Goal: Task Accomplishment & Management: Use online tool/utility

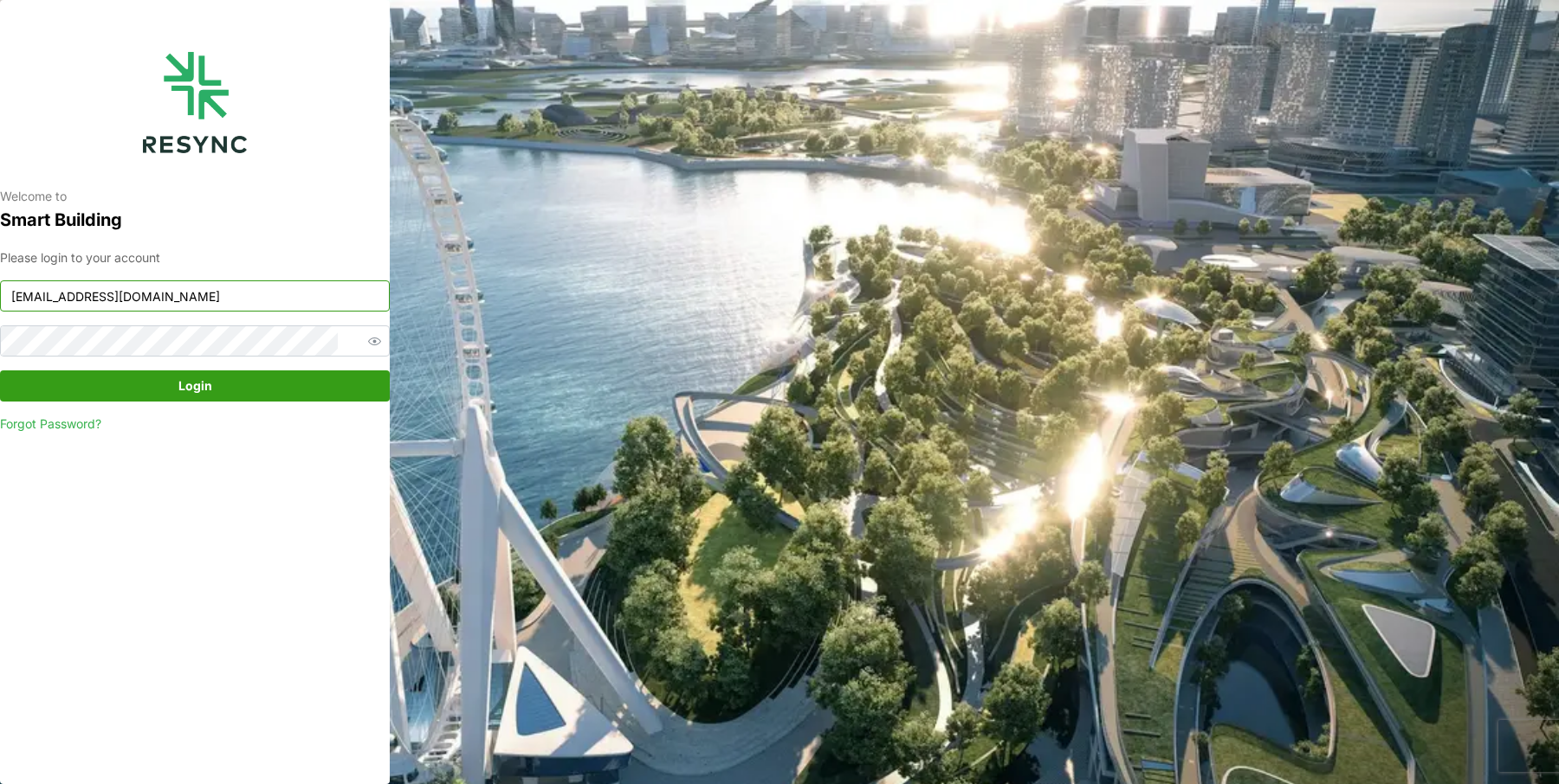
click at [272, 287] on input "ciputra_display@resynctech.com" at bounding box center [195, 296] width 390 height 31
type input "mandai_display@resynctech.com"
click at [237, 381] on span "Login" at bounding box center [195, 385] width 357 height 30
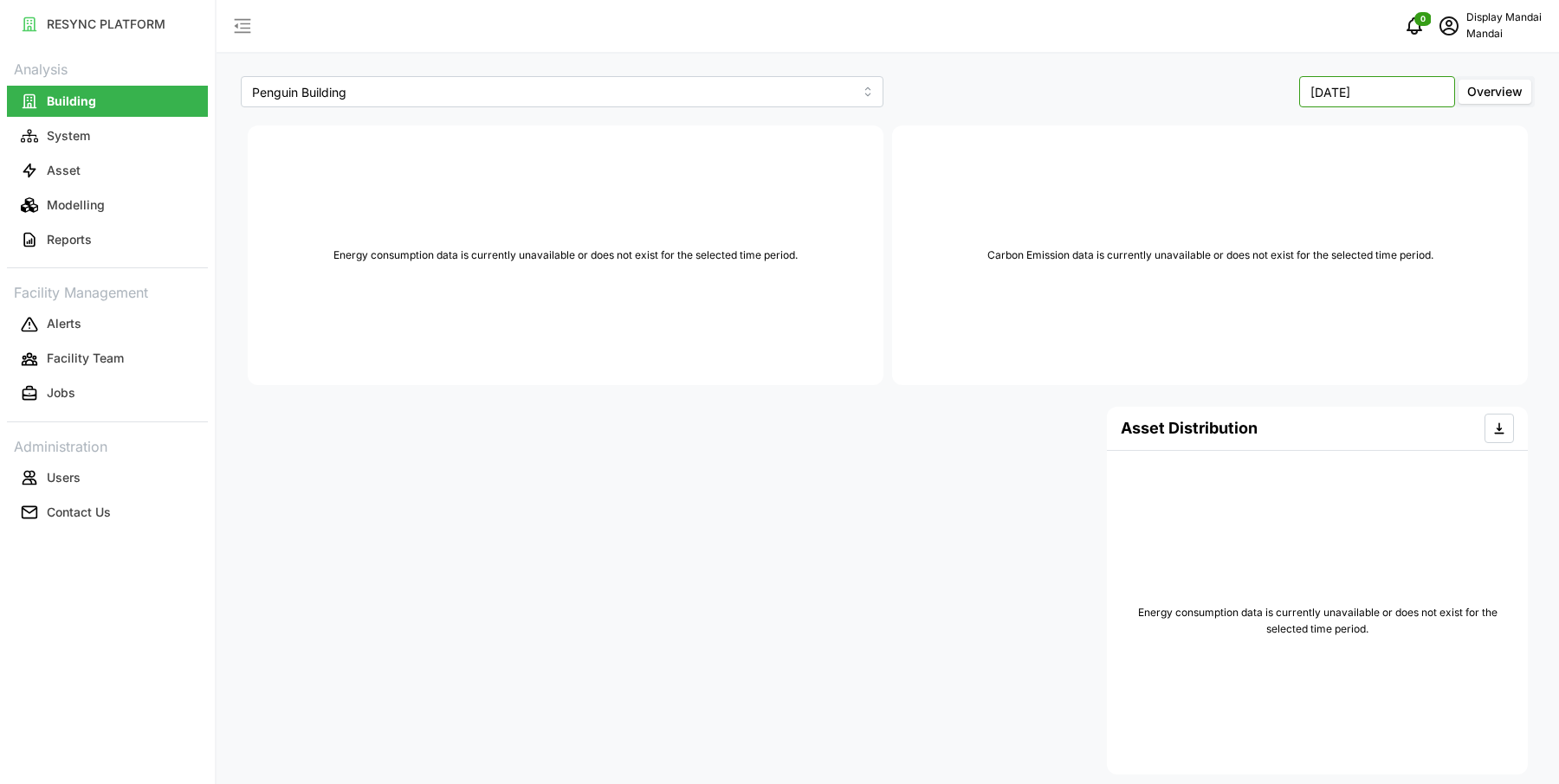
click at [1341, 89] on input "[DATE]" at bounding box center [1377, 91] width 156 height 31
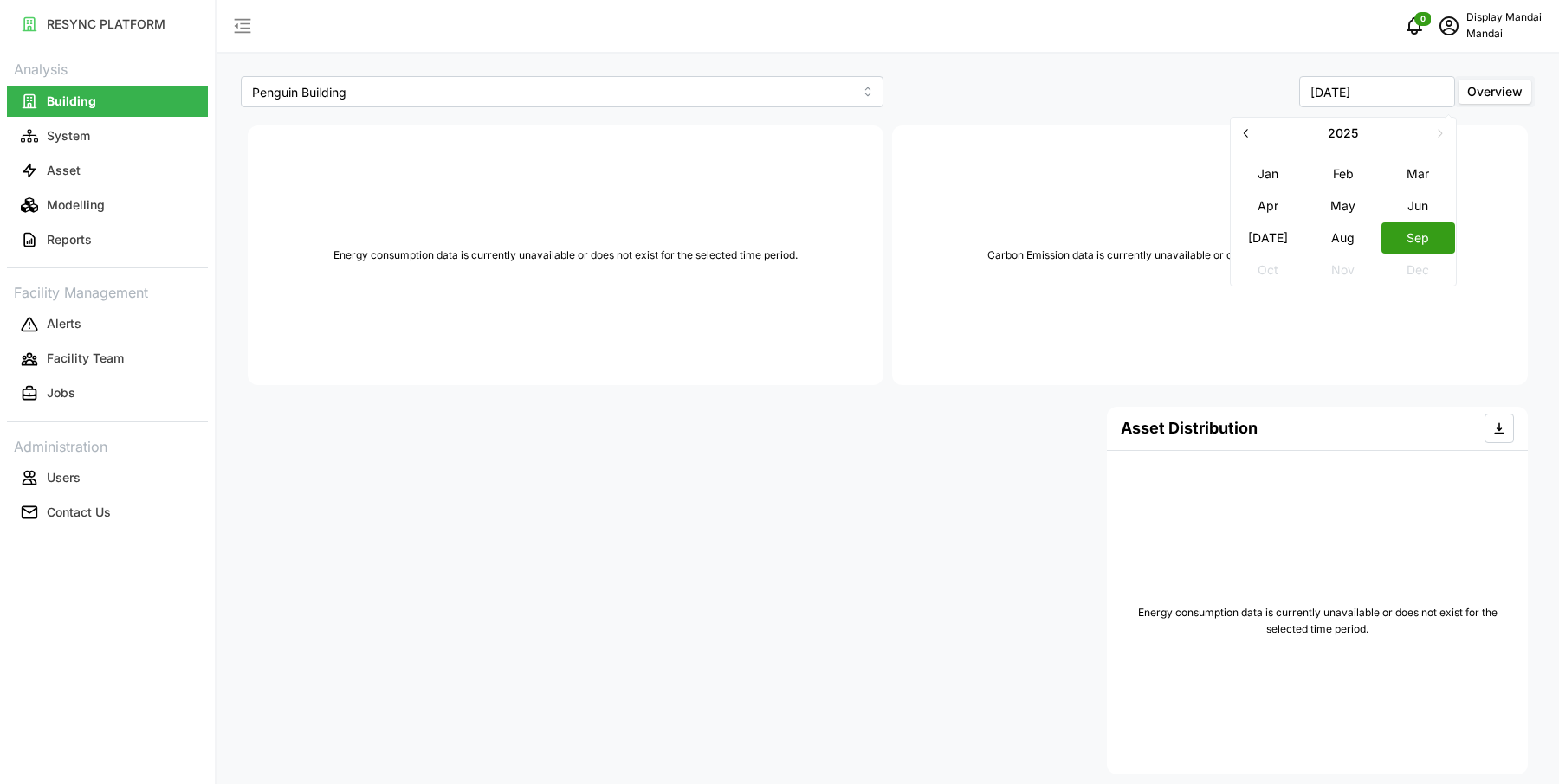
click at [1332, 230] on button "Aug" at bounding box center [1343, 237] width 74 height 31
type input "[DATE]"
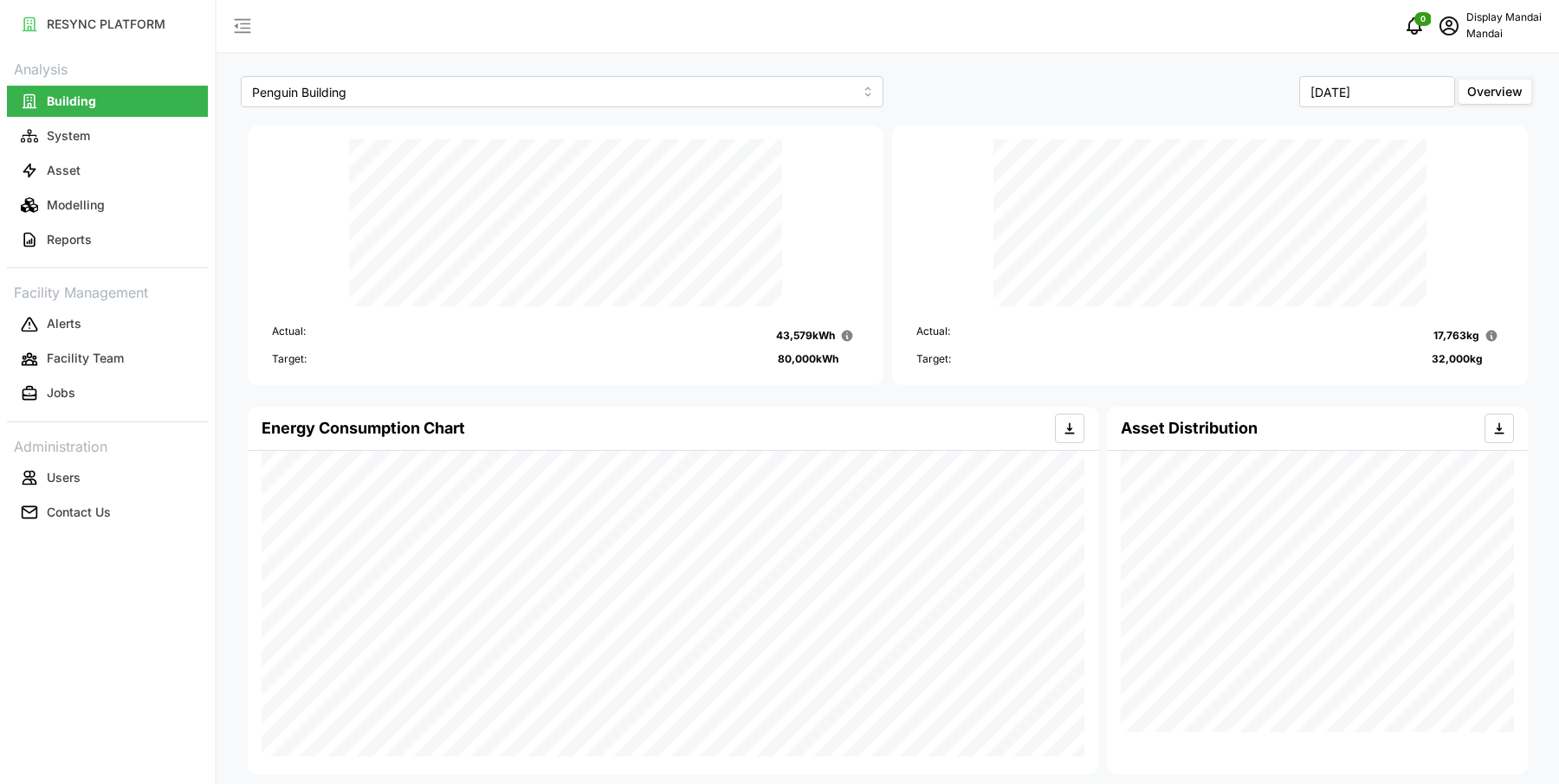
click at [1504, 13] on p "Display Mandai" at bounding box center [1504, 18] width 75 height 16
click at [1439, 125] on div "Logout" at bounding box center [1477, 130] width 123 height 19
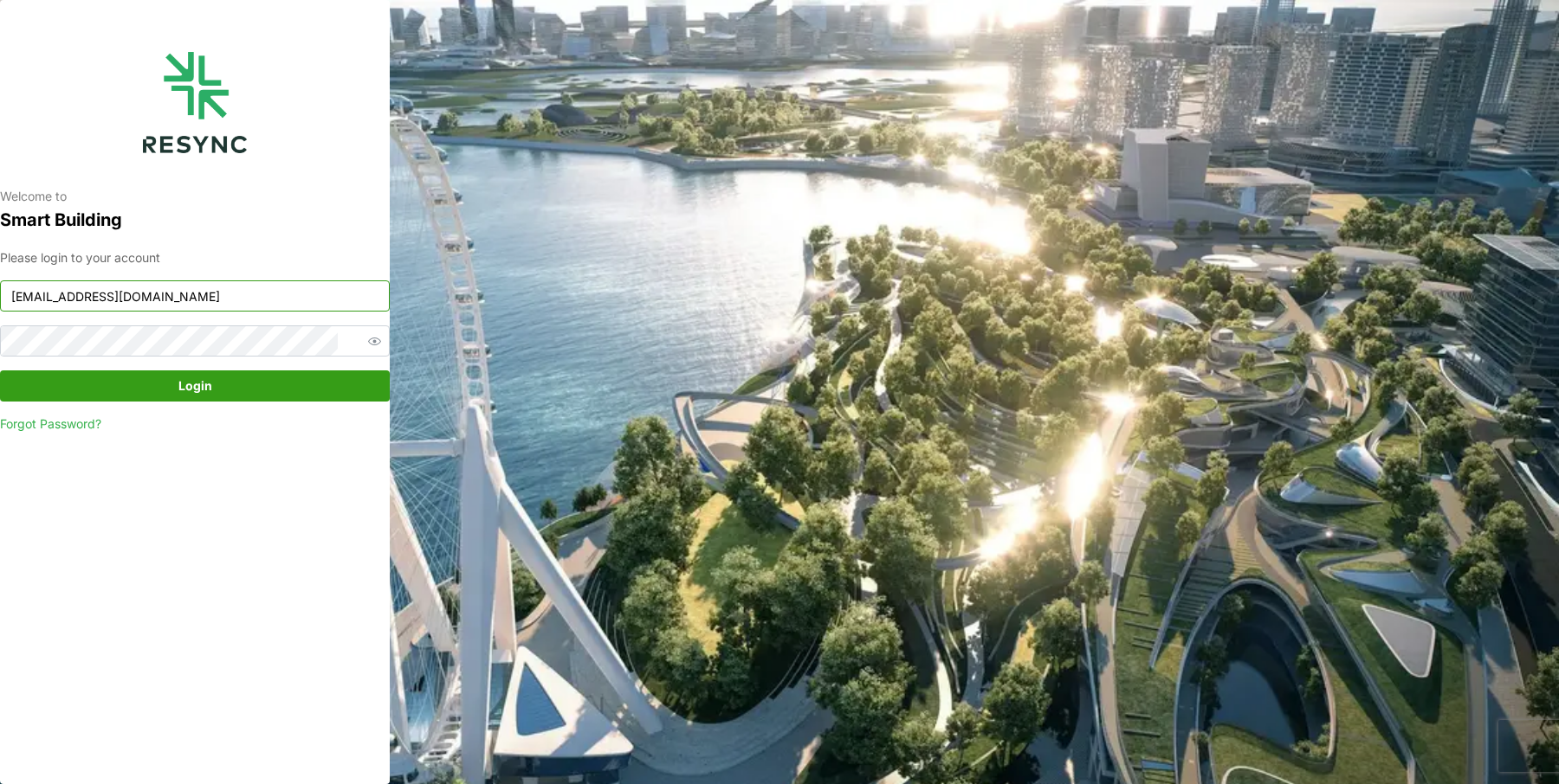
click at [141, 297] on input "[EMAIL_ADDRESS][DOMAIN_NAME]" at bounding box center [195, 296] width 390 height 31
type input "mandai_internal@resynctech.com"
click at [210, 374] on span "Login" at bounding box center [195, 385] width 34 height 30
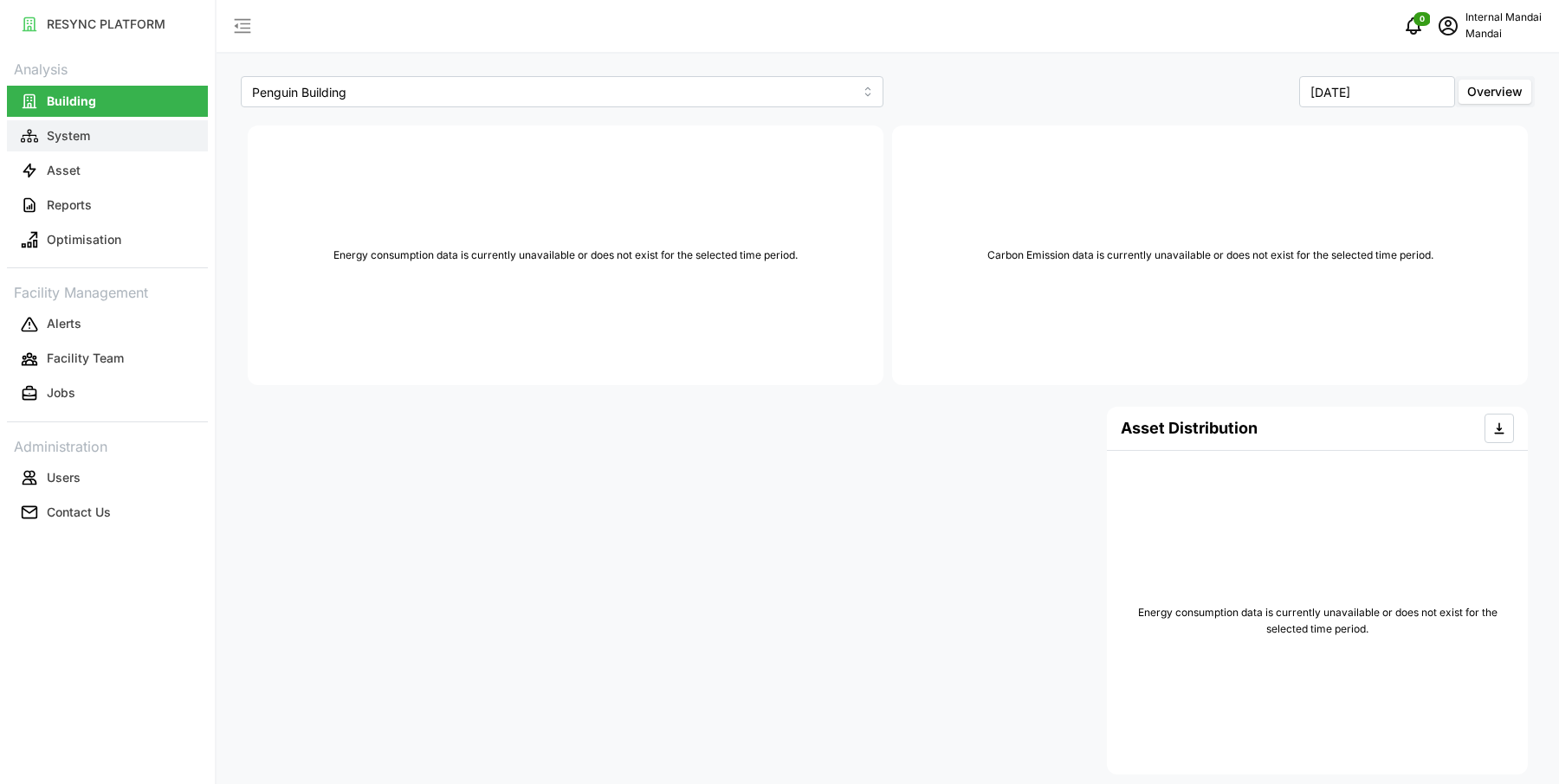
click at [143, 126] on button "System" at bounding box center [108, 135] width 201 height 31
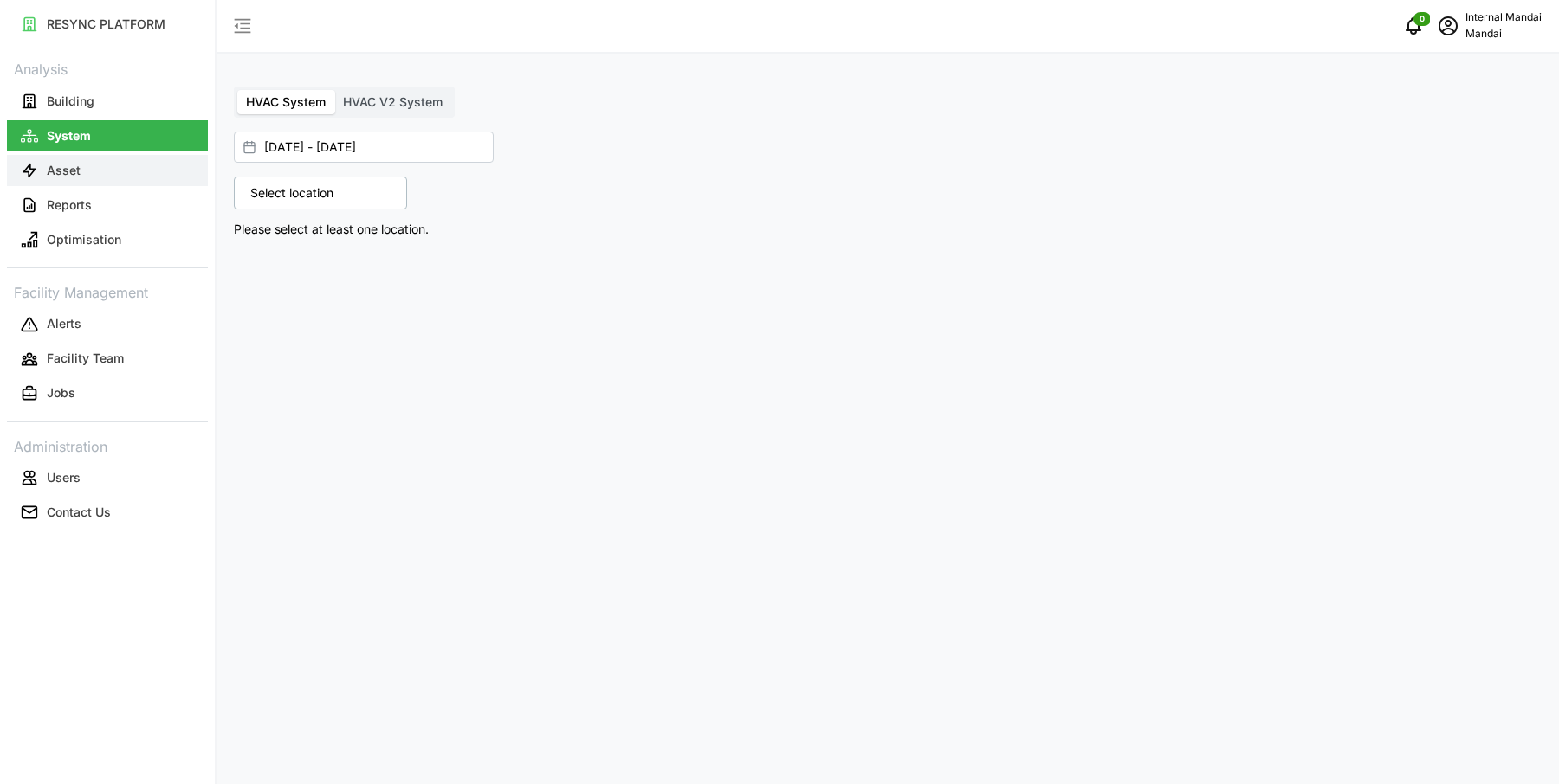
click at [135, 161] on button "Asset" at bounding box center [108, 170] width 201 height 31
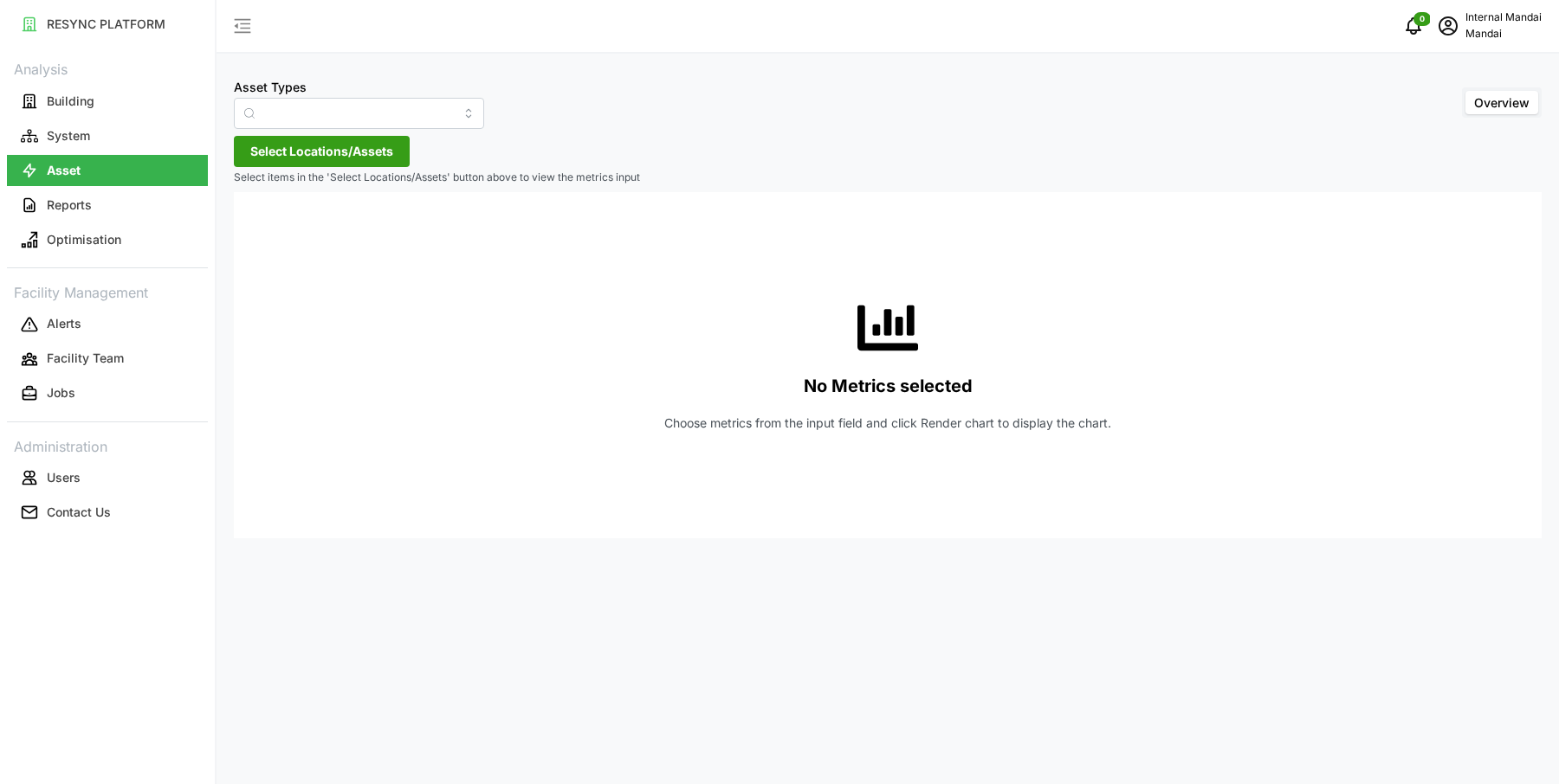
type input "Air Handling Unit"
